Goal: Navigation & Orientation: Find specific page/section

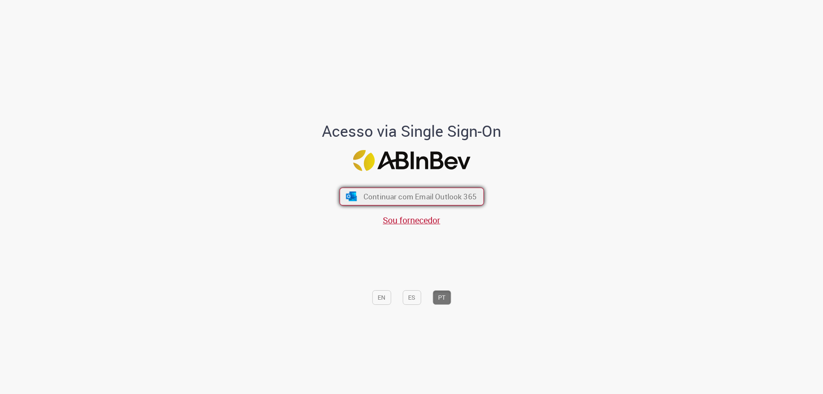
click at [422, 192] on span "Continuar com Email Outlook 365" at bounding box center [419, 197] width 113 height 10
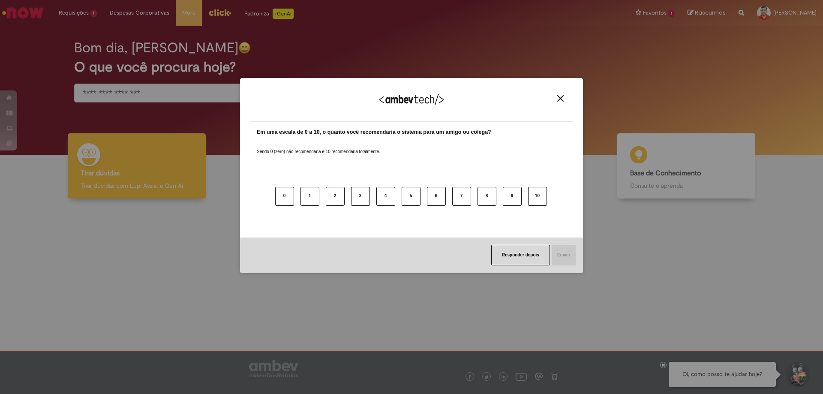
click at [560, 95] on button "Close" at bounding box center [561, 98] width 12 height 7
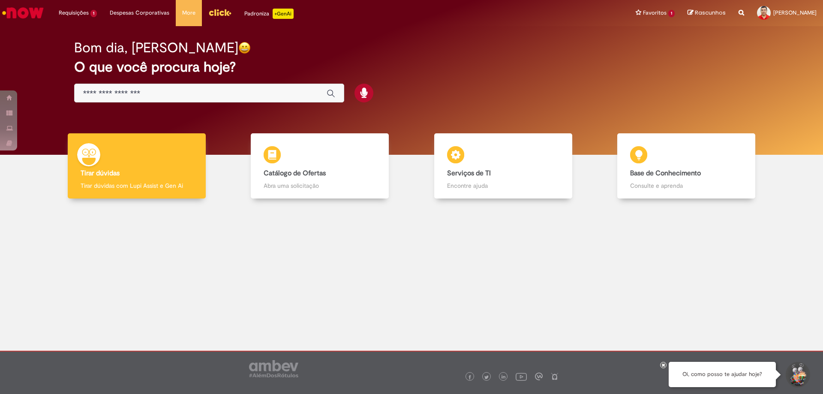
click at [120, 91] on input "Basta digitar aqui" at bounding box center [200, 94] width 235 height 10
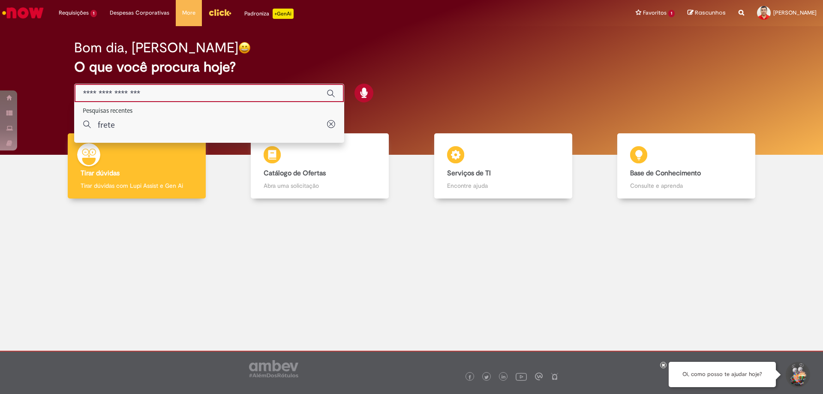
click at [453, 50] on div "Bom dia, [PERSON_NAME]" at bounding box center [411, 47] width 675 height 15
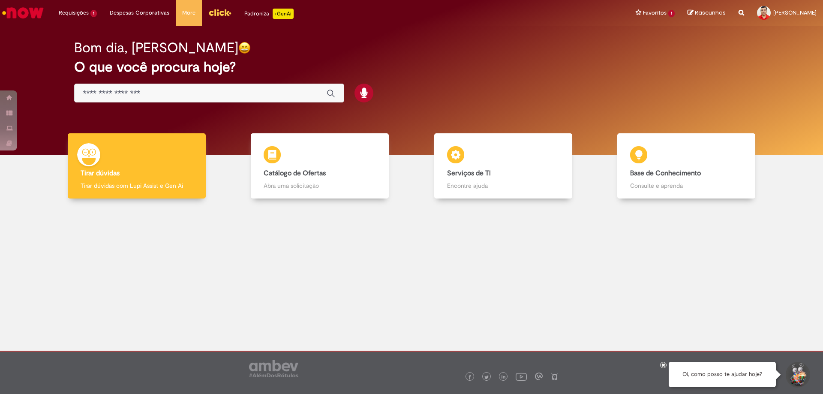
click at [213, 15] on img "Menu Cabeçalho" at bounding box center [219, 12] width 23 height 13
click at [219, 12] on img "Menu Cabeçalho" at bounding box center [219, 12] width 23 height 13
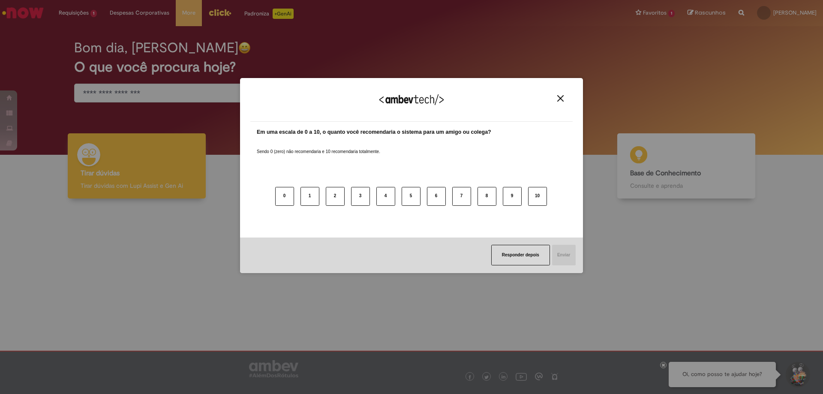
click at [562, 98] on img "Close" at bounding box center [560, 98] width 6 height 6
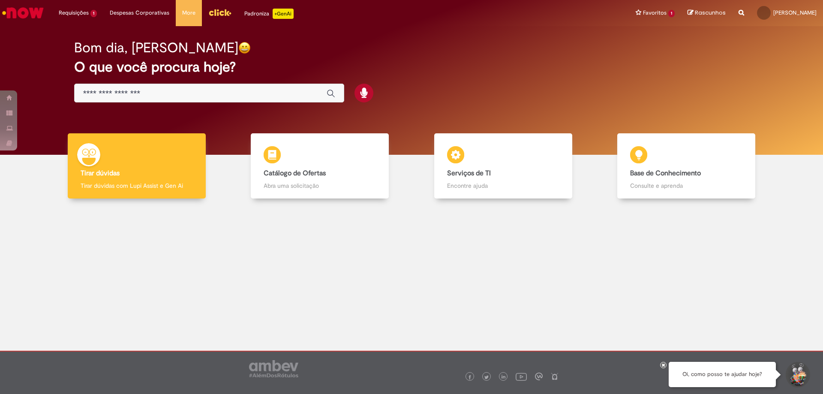
click at [292, 288] on div at bounding box center [411, 272] width 810 height 134
